Goal: Information Seeking & Learning: Find specific fact

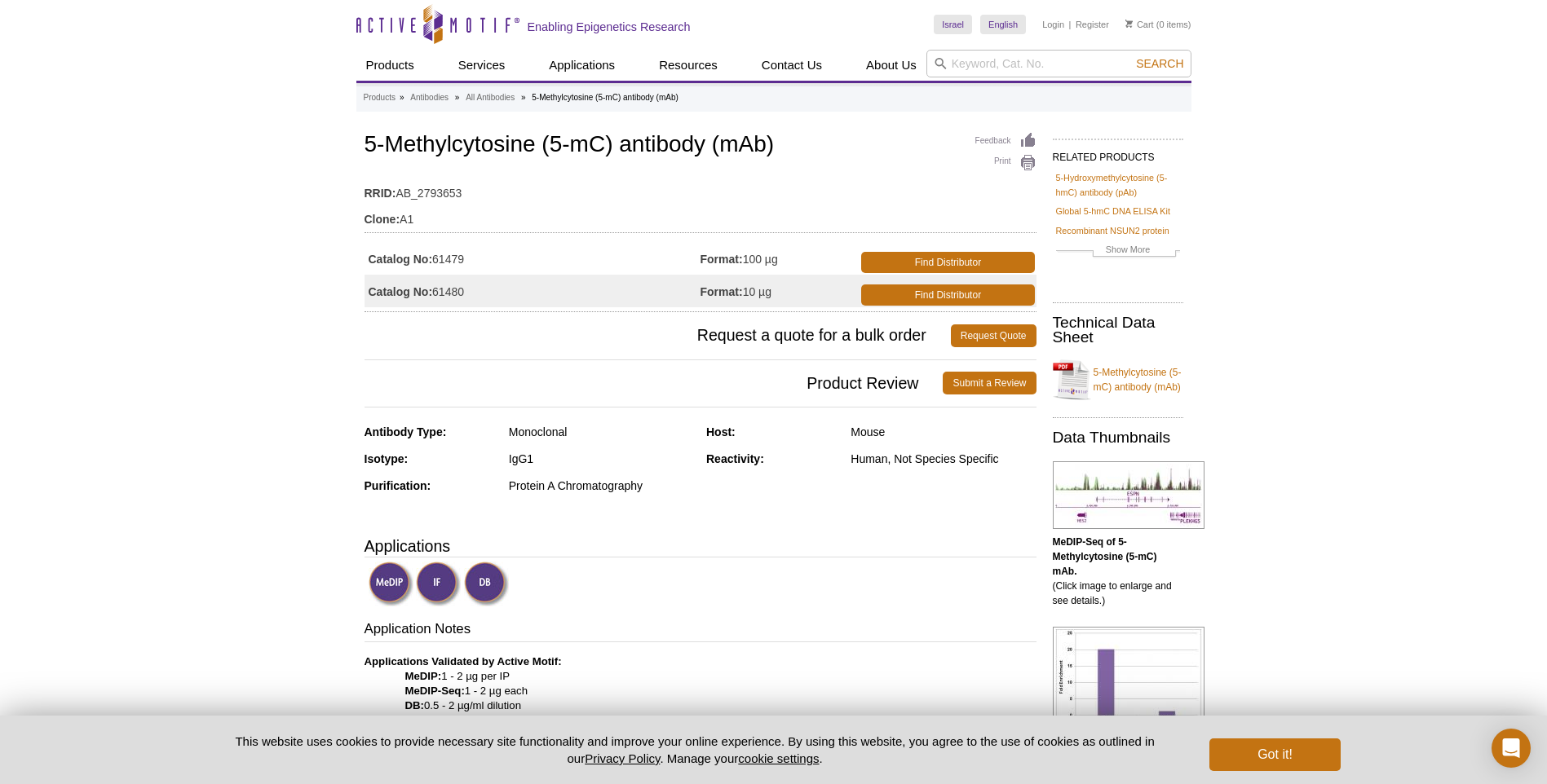
click at [813, 601] on div at bounding box center [702, 586] width 667 height 48
drag, startPoint x: 435, startPoint y: 290, endPoint x: 483, endPoint y: 290, distance: 48.0
click at [483, 290] on td "Catalog No: 61480" at bounding box center [532, 290] width 336 height 32
